Goal: Transaction & Acquisition: Purchase product/service

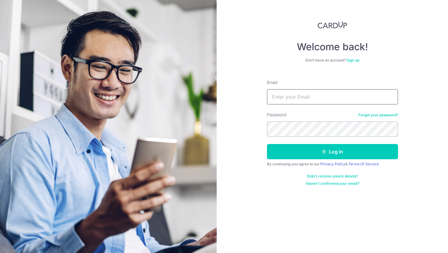
click at [297, 101] on input "Email" at bounding box center [332, 96] width 131 height 15
type input "[EMAIL_ADDRESS][DOMAIN_NAME]"
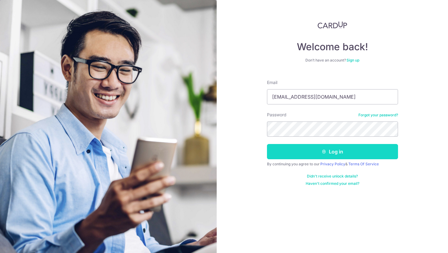
click at [309, 150] on button "Log in" at bounding box center [332, 151] width 131 height 15
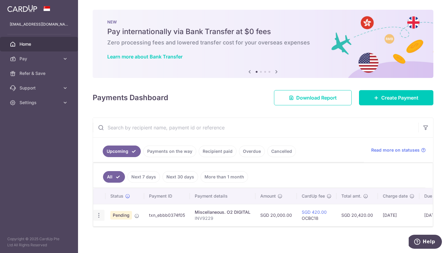
click at [102, 216] on div "Update payment Cancel payment" at bounding box center [98, 215] width 11 height 11
click at [101, 216] on icon "button" at bounding box center [99, 215] width 6 height 6
click at [113, 247] on span "Cancel payment" at bounding box center [131, 246] width 41 height 7
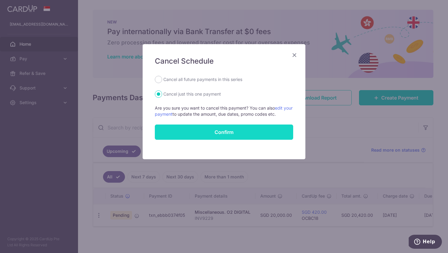
click at [197, 139] on button "Confirm" at bounding box center [224, 132] width 138 height 15
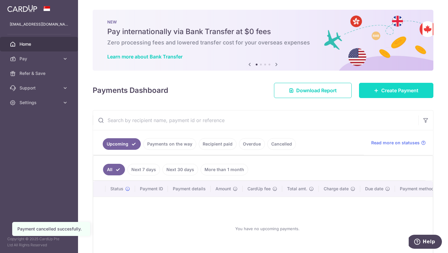
click at [375, 90] on icon at bounding box center [376, 90] width 5 height 5
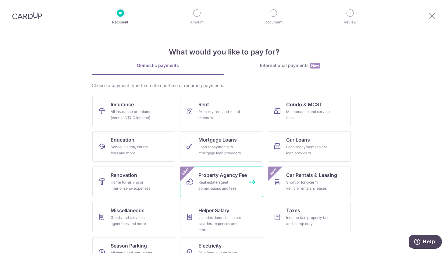
scroll to position [19, 0]
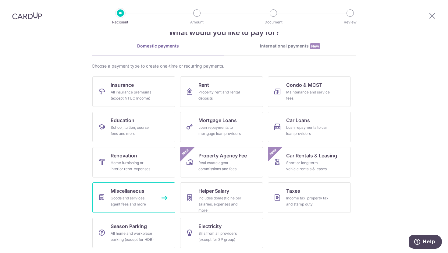
click at [135, 202] on div "Goods and services, agent fees and more" at bounding box center [133, 201] width 44 height 12
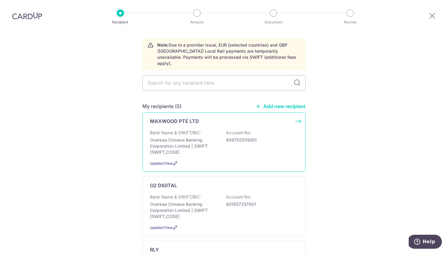
scroll to position [27, 0]
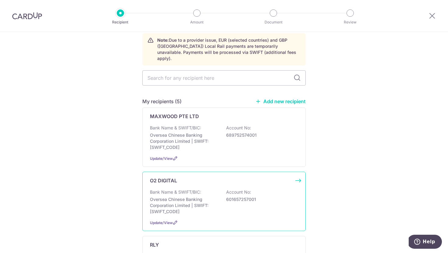
click at [185, 180] on div "O2 DIGITAL Bank Name & SWIFT/BIC: Oversea Chinese Banking Corporation Limited |…" at bounding box center [223, 201] width 163 height 59
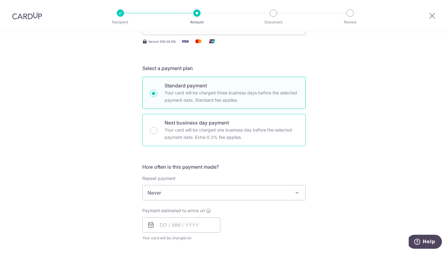
scroll to position [124, 0]
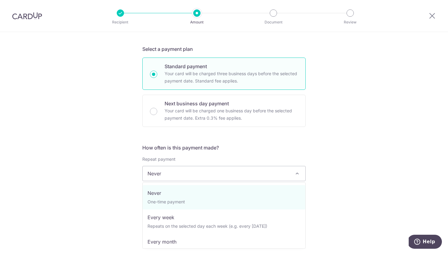
click at [180, 175] on span "Never" at bounding box center [224, 173] width 163 height 15
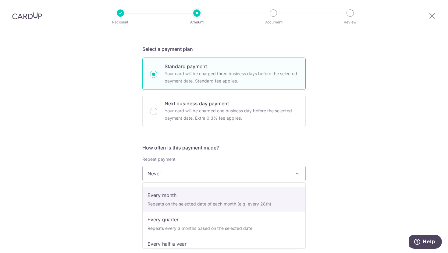
select select "3"
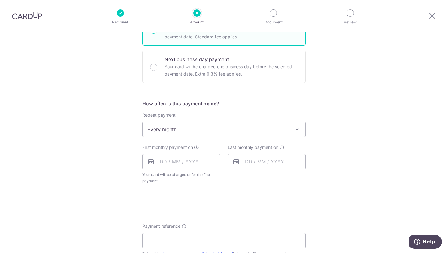
scroll to position [168, 0]
click at [175, 158] on input "text" at bounding box center [181, 161] width 78 height 15
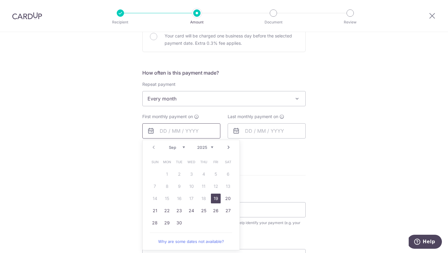
scroll to position [199, 0]
click at [213, 200] on link "19" at bounding box center [216, 198] width 10 height 10
type input "[DATE]"
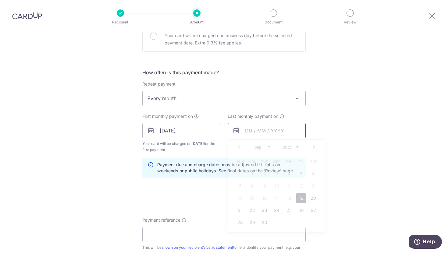
click at [242, 132] on input "text" at bounding box center [267, 130] width 78 height 15
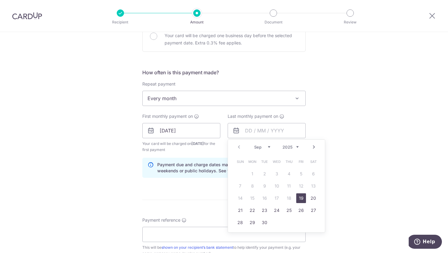
click at [262, 145] on select "Sep Oct Nov Dec" at bounding box center [262, 147] width 16 height 5
click at [300, 201] on link "19" at bounding box center [301, 198] width 10 height 10
type input "[DATE]"
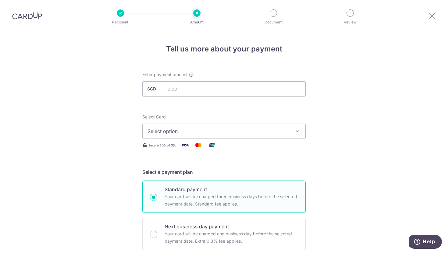
scroll to position [0, 0]
click at [219, 94] on input "text" at bounding box center [223, 89] width 163 height 15
type input "15,000.00"
click at [163, 122] on div "Select Card Select option Add credit card Your Cards **** 3341 **** 1008 **** 2…" at bounding box center [223, 127] width 163 height 25
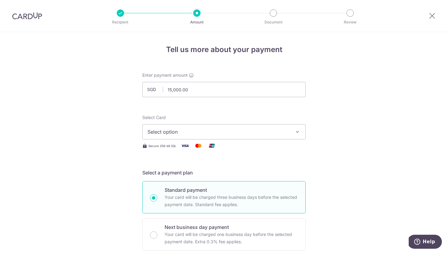
click at [163, 133] on span "Select option" at bounding box center [218, 131] width 142 height 7
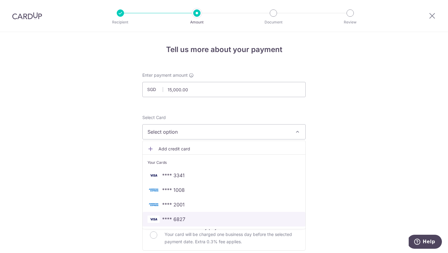
click at [181, 212] on link "**** 6827" at bounding box center [224, 219] width 163 height 15
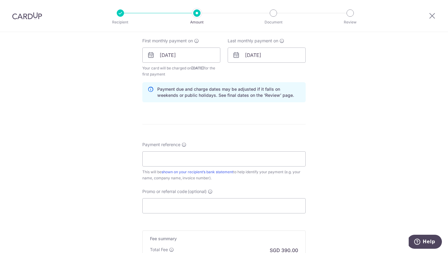
scroll to position [309, 0]
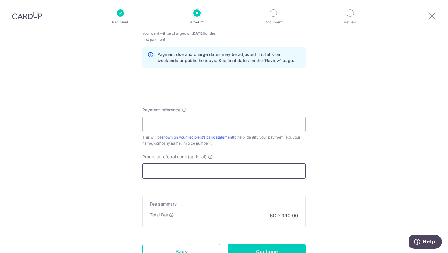
click at [191, 176] on input "Promo or referral code (optional)" at bounding box center [223, 171] width 163 height 15
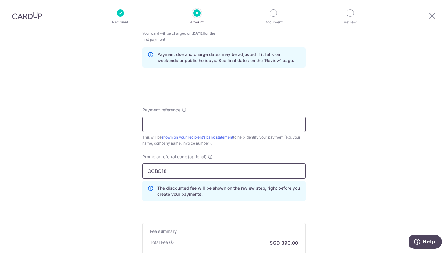
type input "OCBC18"
click at [149, 132] on input "Payment reference" at bounding box center [223, 124] width 163 height 15
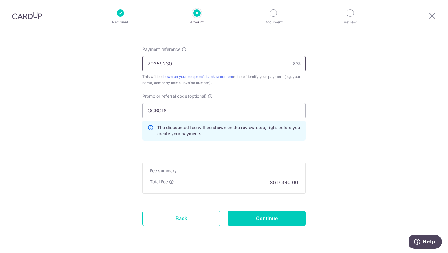
scroll to position [388, 0]
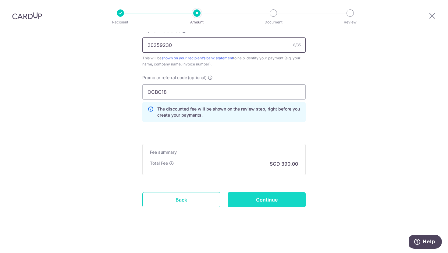
type input "20259230"
click at [263, 205] on input "Continue" at bounding box center [267, 199] width 78 height 15
type input "Create Schedule"
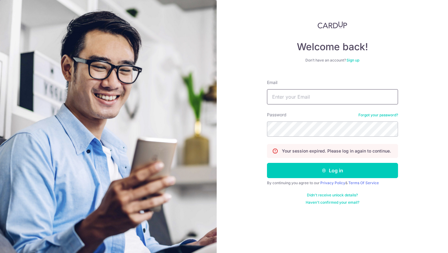
click at [278, 101] on input "Email" at bounding box center [332, 96] width 131 height 15
type input "khoomaverick@gmail.com"
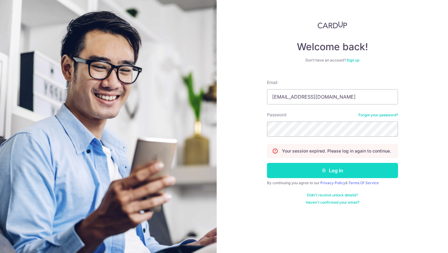
click at [319, 171] on button "Log in" at bounding box center [332, 170] width 131 height 15
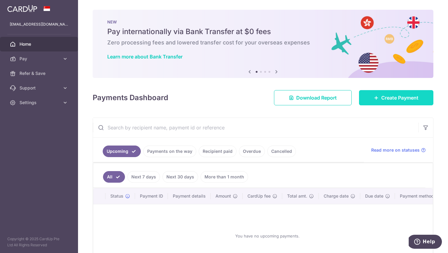
click at [365, 93] on link "Create Payment" at bounding box center [396, 97] width 74 height 15
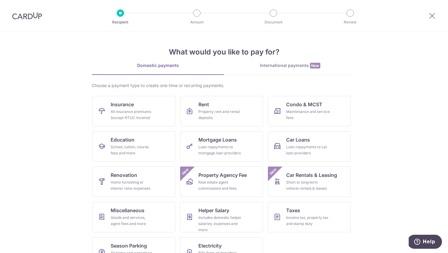
scroll to position [19, 0]
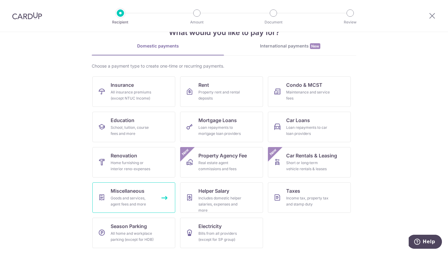
click at [138, 192] on span "Miscellaneous" at bounding box center [128, 190] width 34 height 7
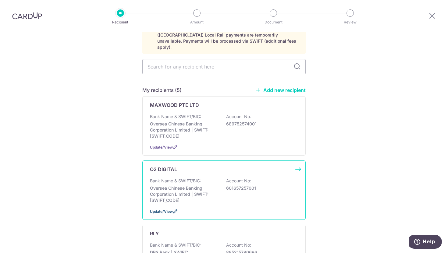
click at [169, 209] on span "Update/View" at bounding box center [161, 211] width 23 height 5
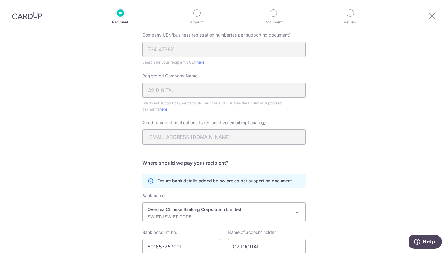
scroll to position [148, 0]
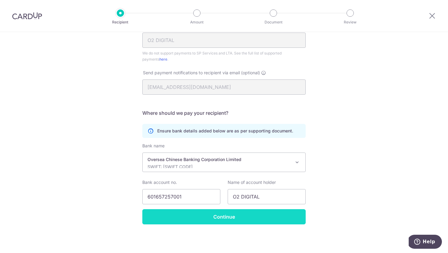
click at [171, 212] on input "Continue" at bounding box center [223, 216] width 163 height 15
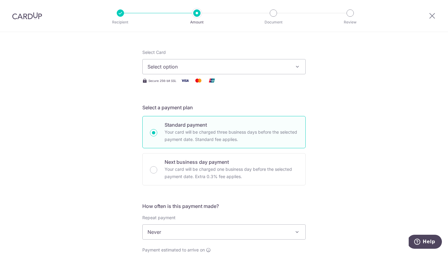
scroll to position [115, 0]
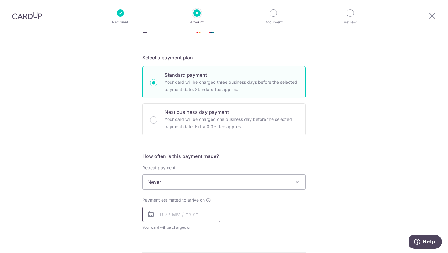
click at [169, 216] on input "text" at bounding box center [181, 214] width 78 height 15
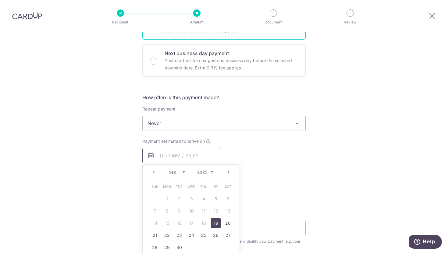
scroll to position [176, 0]
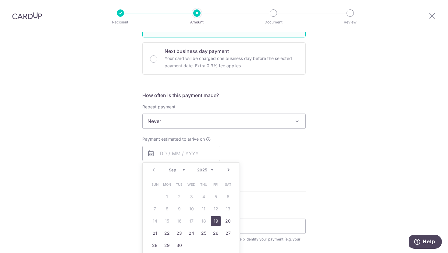
click at [212, 221] on link "19" at bounding box center [216, 221] width 10 height 10
type input "[DATE]"
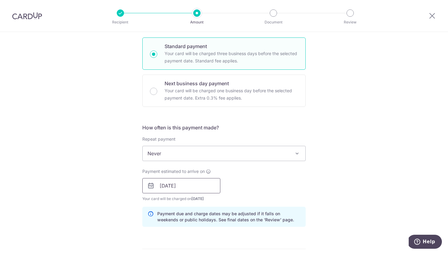
scroll to position [135, 0]
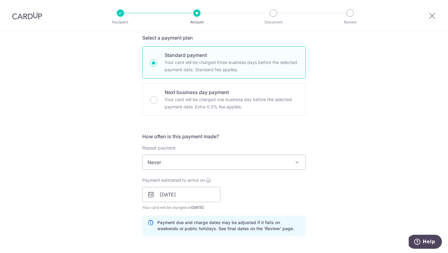
click at [184, 162] on span "Never" at bounding box center [224, 162] width 163 height 15
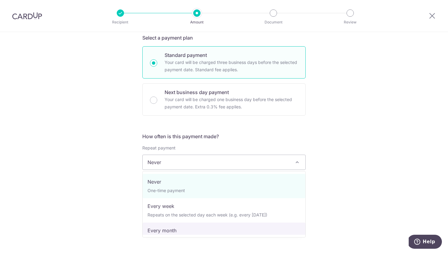
select select "3"
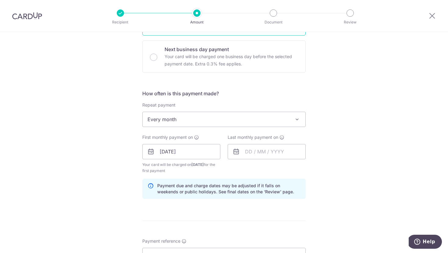
scroll to position [194, 0]
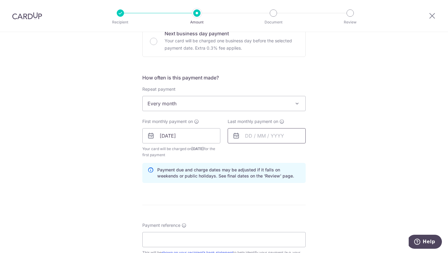
click at [245, 137] on input "text" at bounding box center [267, 135] width 78 height 15
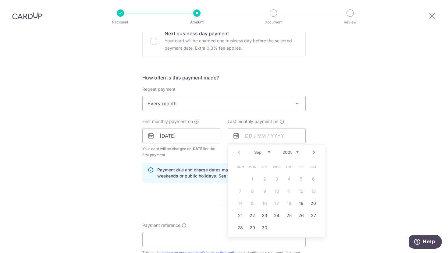
click at [314, 154] on link "Next" at bounding box center [313, 152] width 7 height 7
click at [255, 152] on select "Sep Oct Nov Dec" at bounding box center [262, 152] width 16 height 5
click at [299, 207] on link "19" at bounding box center [301, 204] width 10 height 10
type input "19/12/2025"
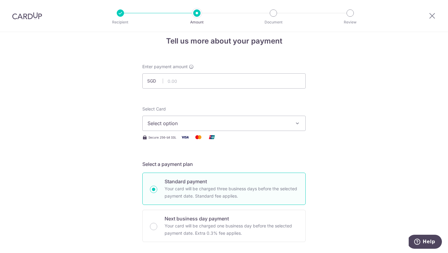
scroll to position [7, 0]
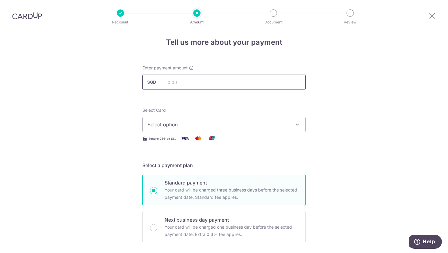
click at [187, 86] on input "text" at bounding box center [223, 82] width 163 height 15
type input "15,000.00"
click at [155, 117] on div "Select Card Select option Add credit card Your Cards **** 3341 **** 1008 **** 2…" at bounding box center [223, 119] width 163 height 25
click at [156, 125] on span "Select option" at bounding box center [218, 124] width 142 height 7
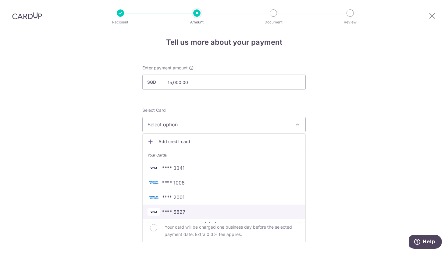
click at [171, 209] on span "**** 6827" at bounding box center [173, 211] width 23 height 7
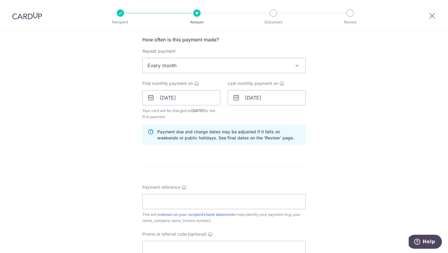
scroll to position [232, 0]
click at [168, 200] on input "Payment reference" at bounding box center [223, 200] width 163 height 15
click at [178, 196] on input "RLY2918" at bounding box center [223, 200] width 163 height 15
click at [189, 201] on input "RLY2918" at bounding box center [223, 200] width 163 height 15
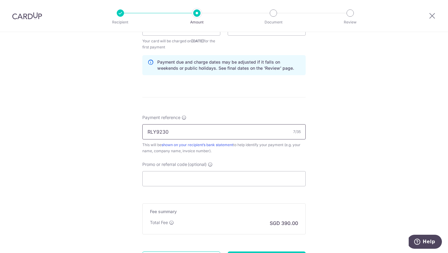
scroll to position [309, 0]
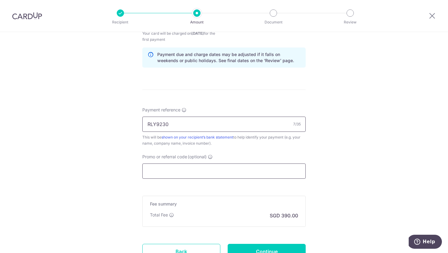
type input "RLY9230"
click at [169, 170] on input "Promo or referral code (optional)" at bounding box center [223, 171] width 163 height 15
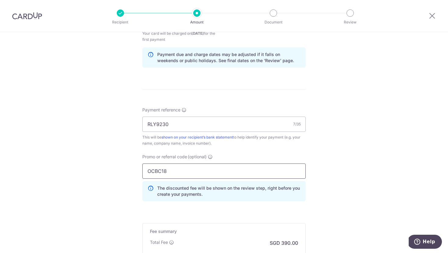
scroll to position [368, 0]
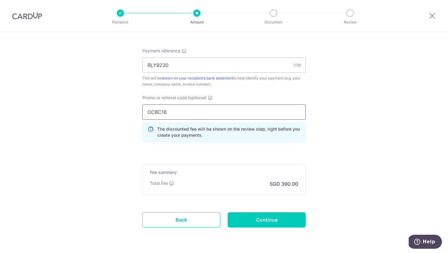
type input "OCBC18"
click at [259, 223] on input "Continue" at bounding box center [267, 219] width 78 height 15
type input "Create Schedule"
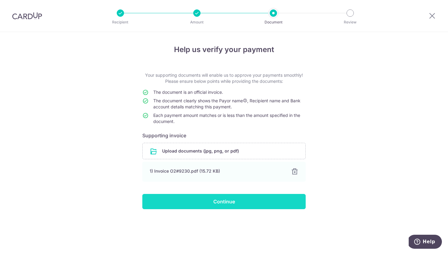
click at [219, 203] on input "Continue" at bounding box center [223, 201] width 163 height 15
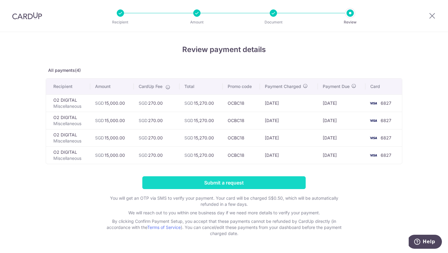
click at [217, 184] on input "Submit a request" at bounding box center [223, 182] width 163 height 13
